Goal: Navigation & Orientation: Find specific page/section

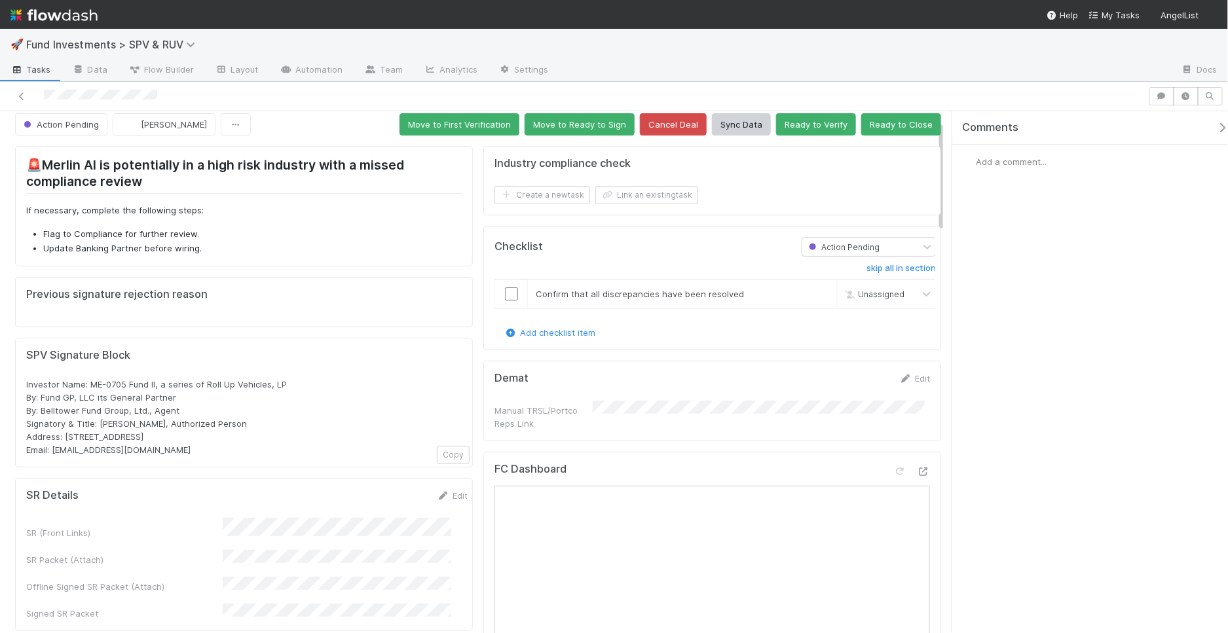
scroll to position [134, 0]
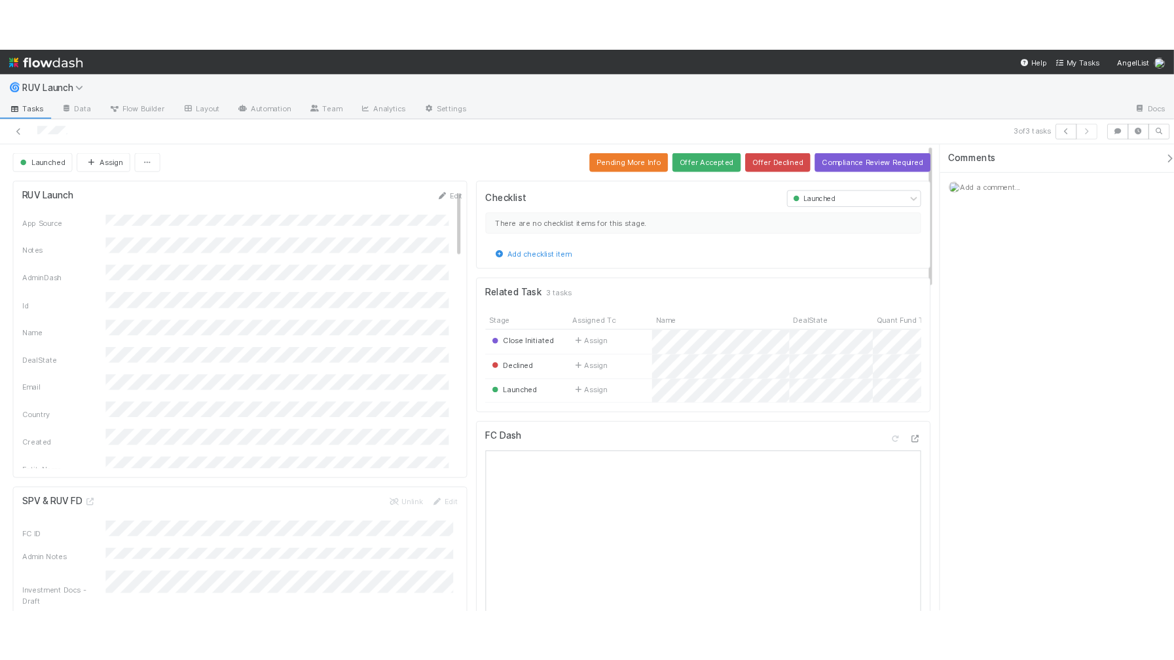
scroll to position [313, 0]
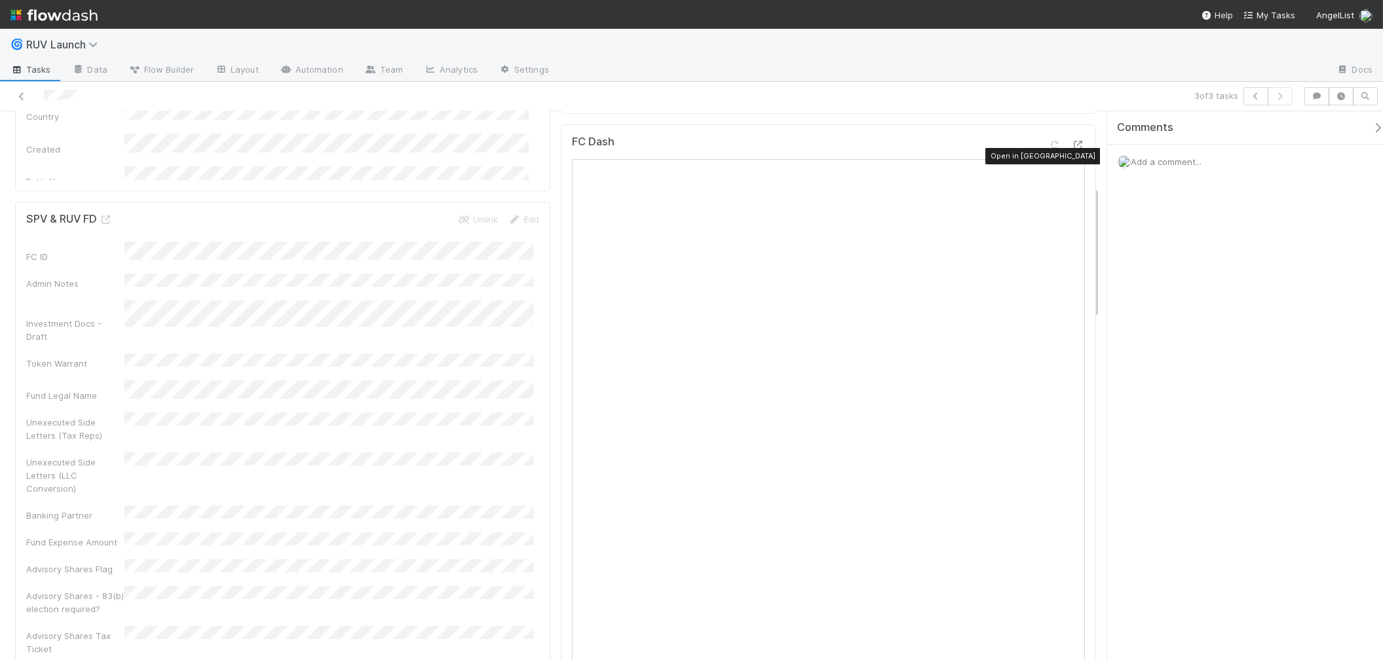
click at [1080, 155] on div "FC Dash Open in New Tab" at bounding box center [828, 476] width 535 height 704
click at [1078, 155] on div "FC Dash" at bounding box center [828, 476] width 535 height 704
click at [1072, 149] on icon at bounding box center [1078, 145] width 13 height 9
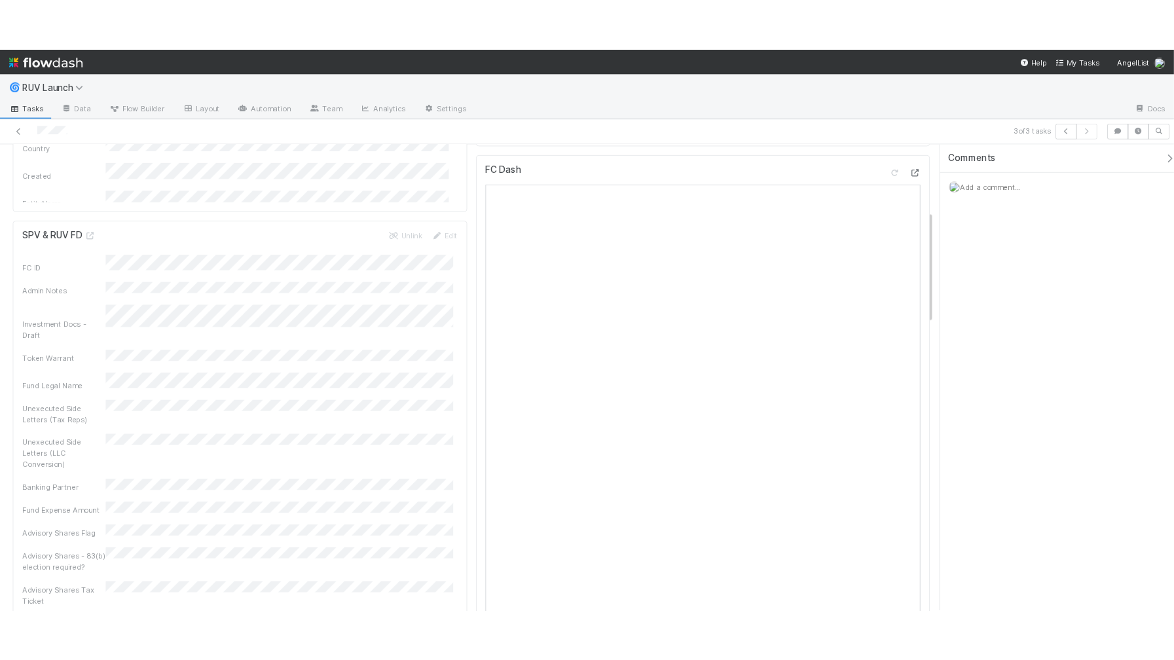
scroll to position [326, 0]
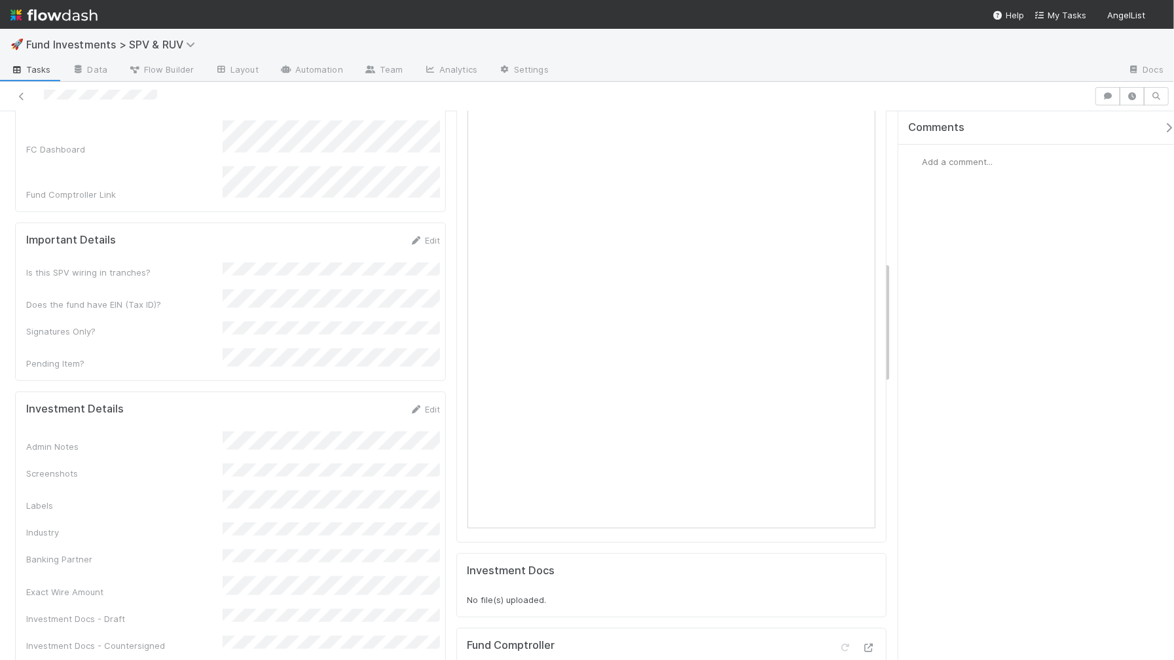
scroll to position [673, 0]
